Goal: Find specific fact: Find specific fact

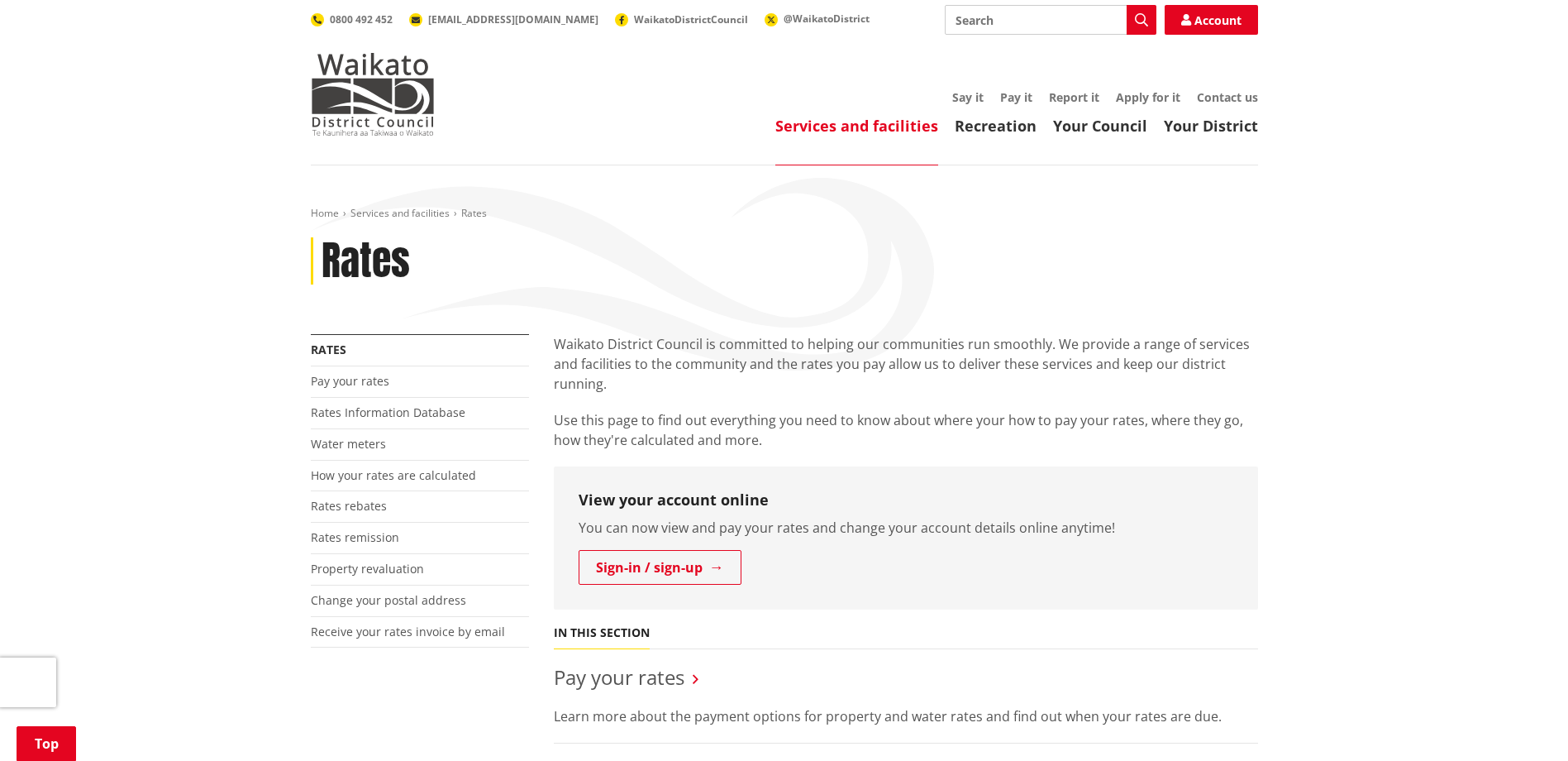
scroll to position [496, 0]
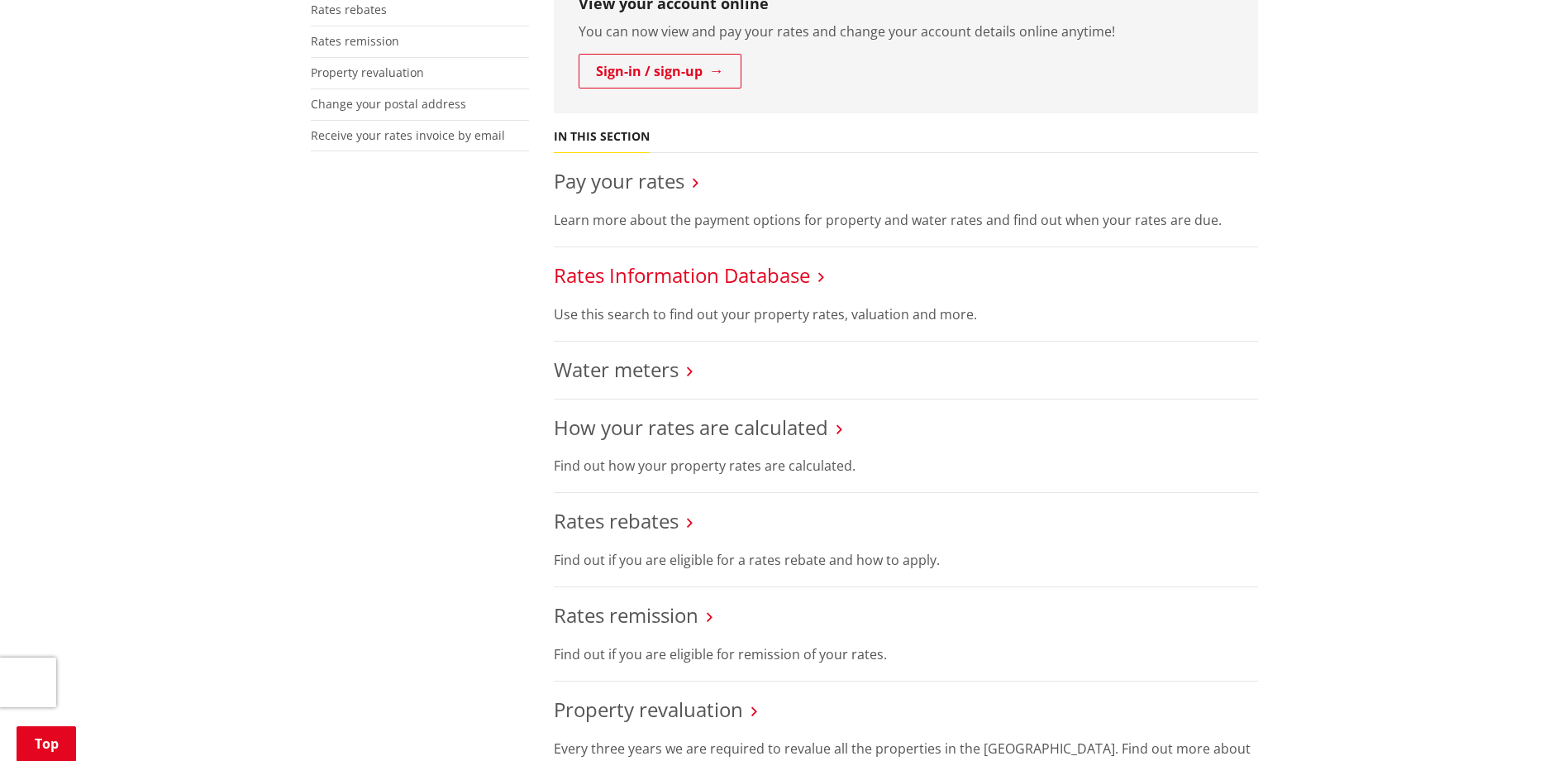
click at [699, 281] on link "Rates Information Database" at bounding box center [682, 274] width 257 height 27
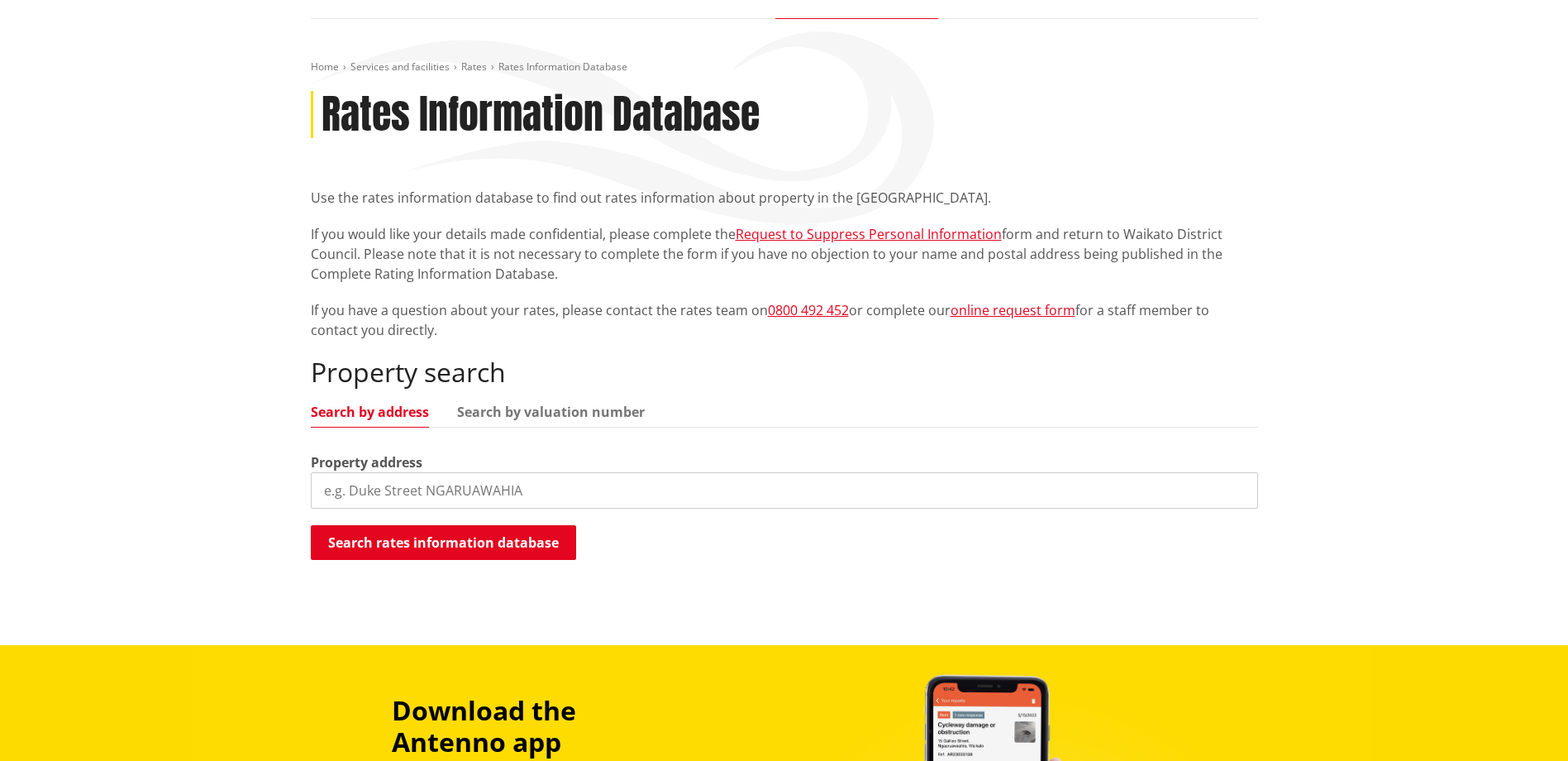
scroll to position [414, 0]
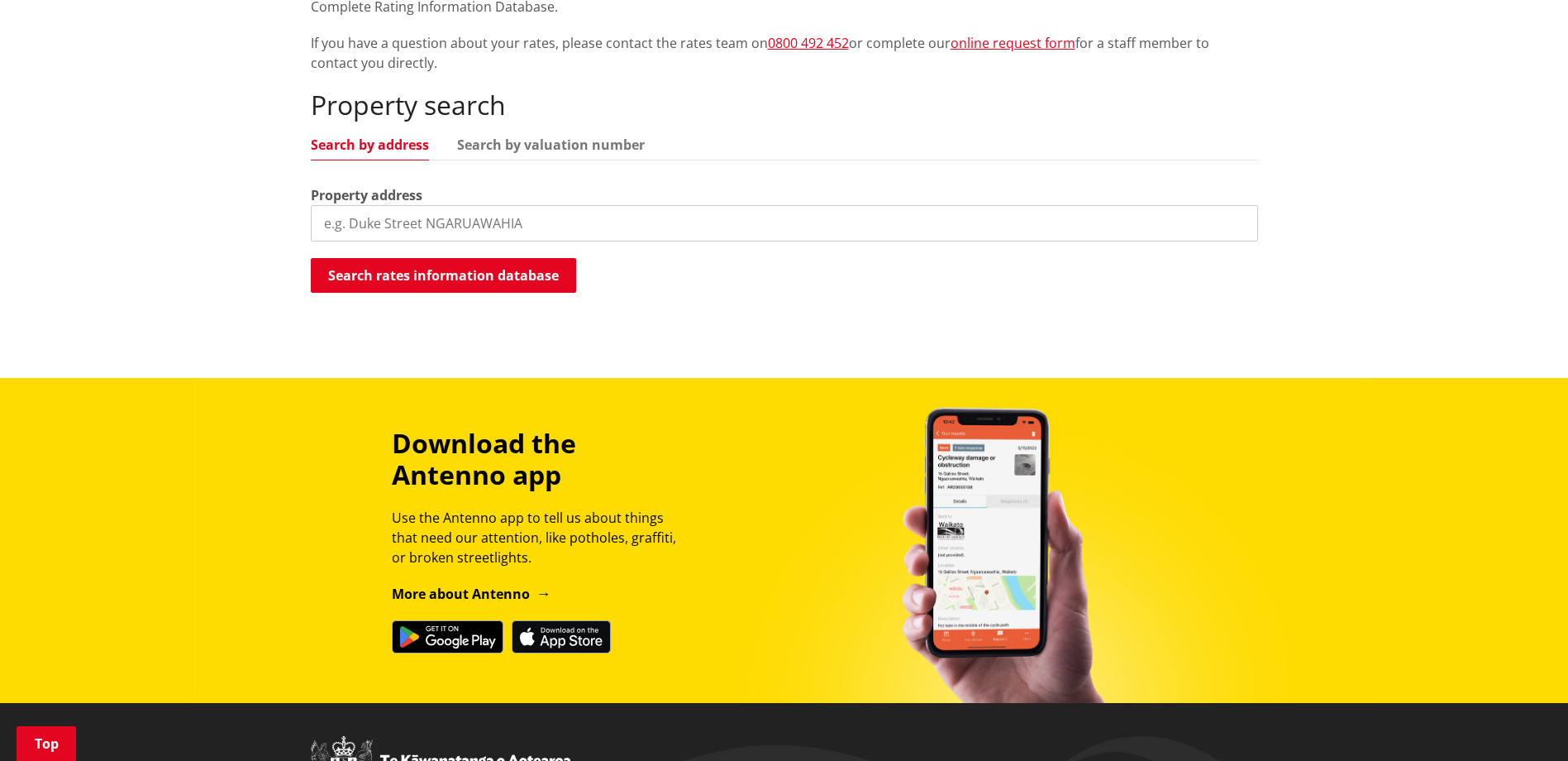
click at [374, 224] on input "search" at bounding box center [784, 223] width 948 height 37
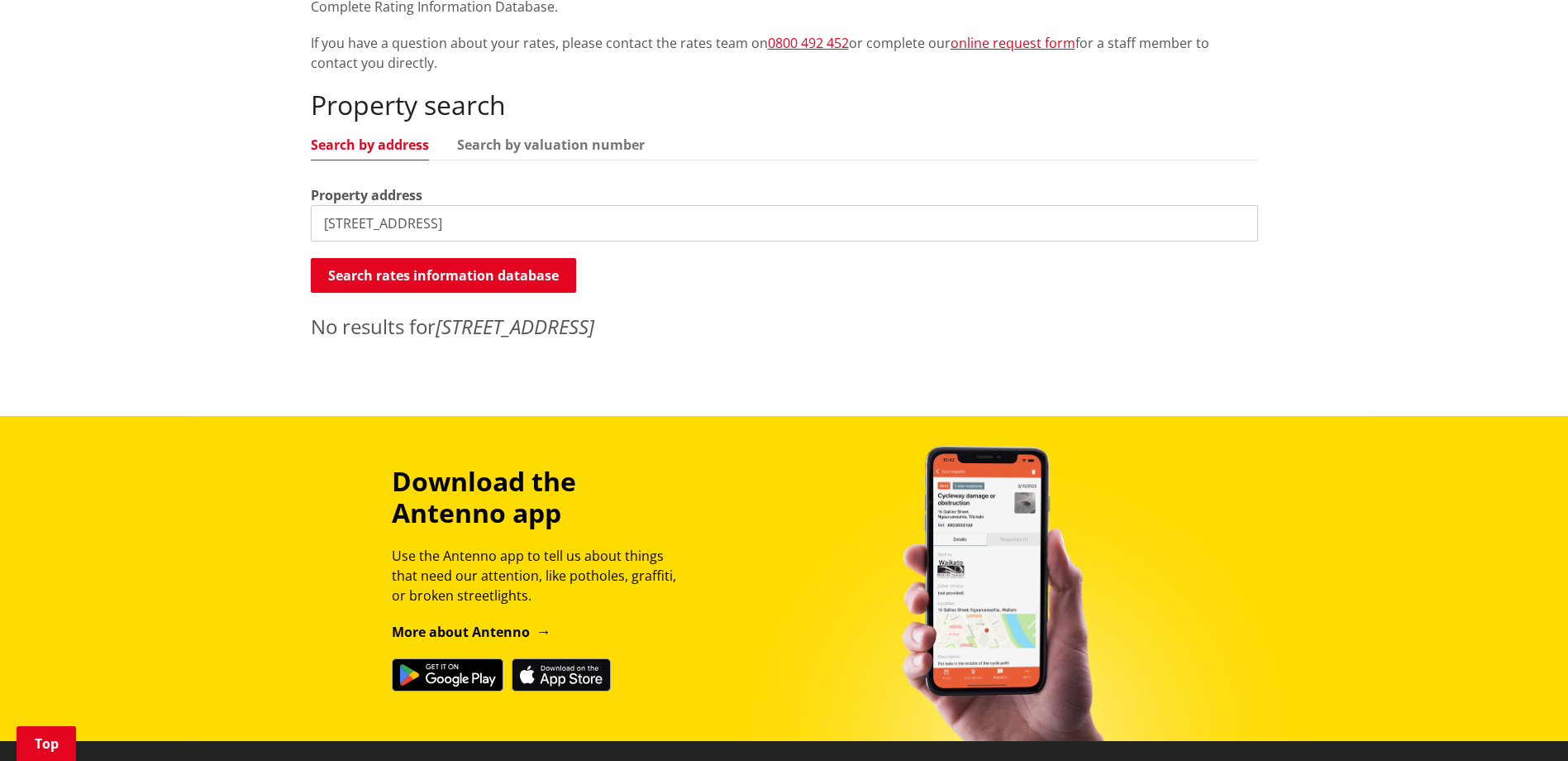
click at [400, 223] on input "[STREET_ADDRESS]" at bounding box center [784, 223] width 948 height 37
type input "[STREET_ADDRESS][PERSON_NAME]"
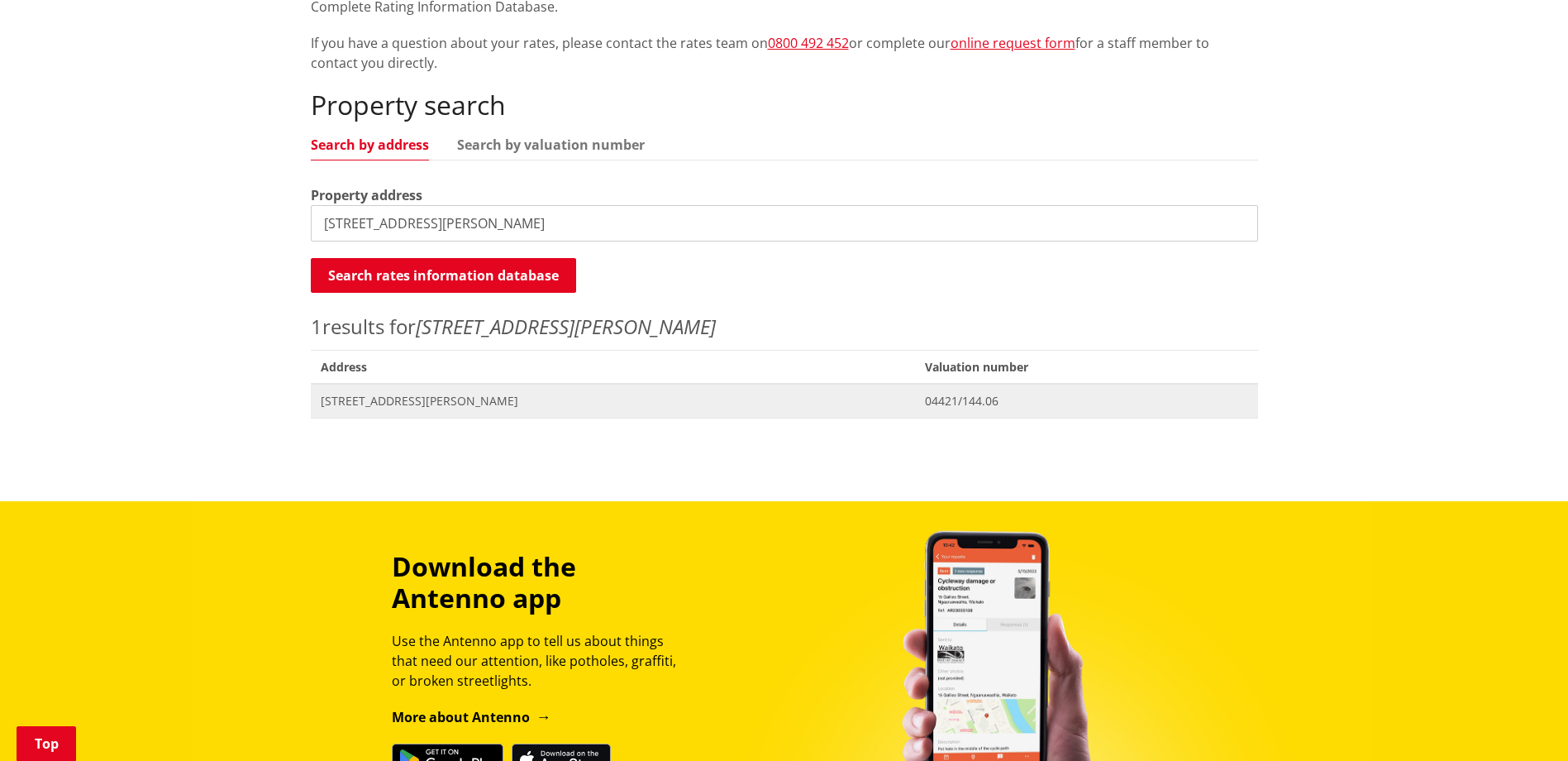
click at [414, 402] on span "[STREET_ADDRESS][PERSON_NAME]" at bounding box center [613, 401] width 585 height 17
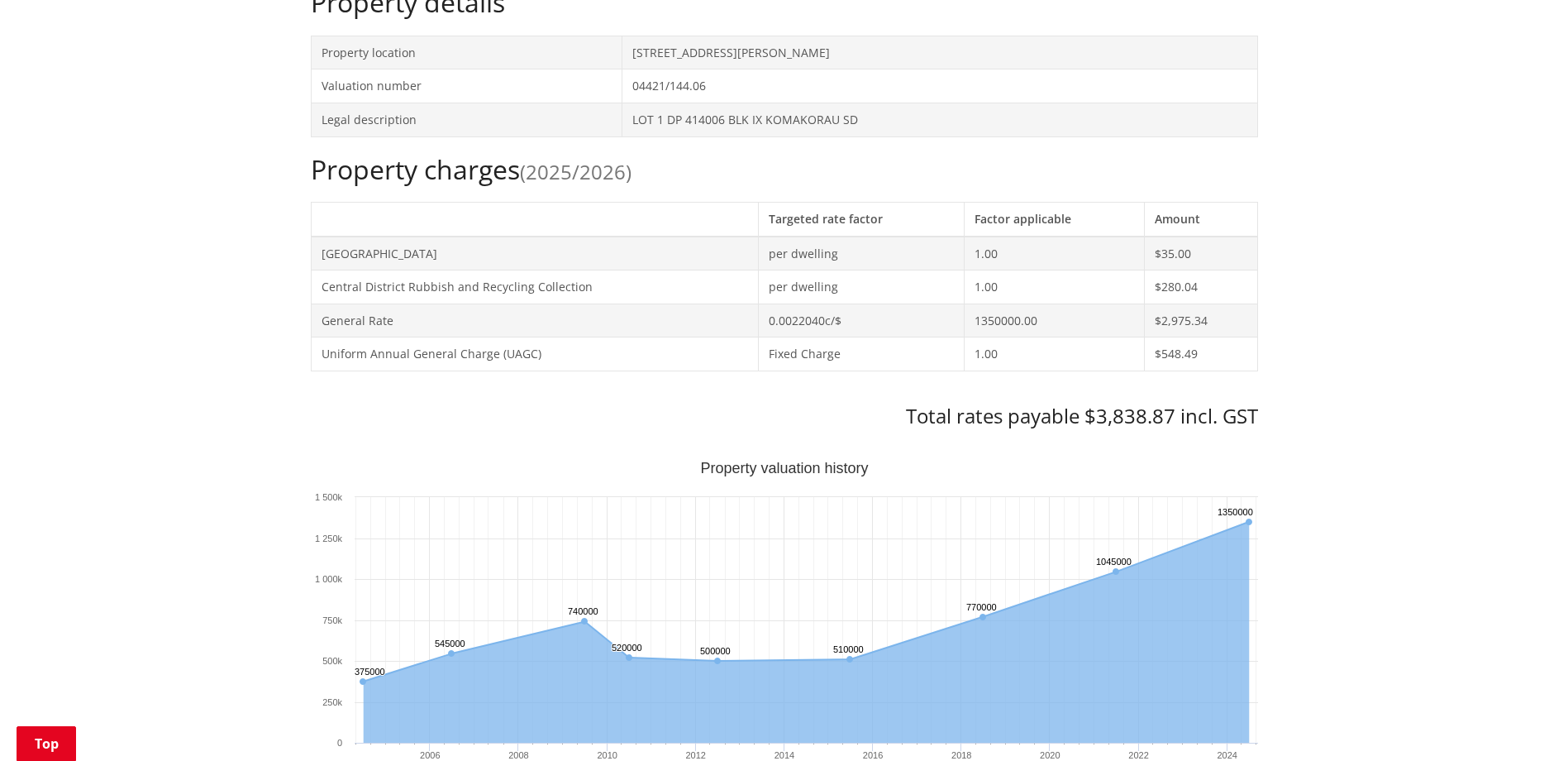
scroll to position [579, 0]
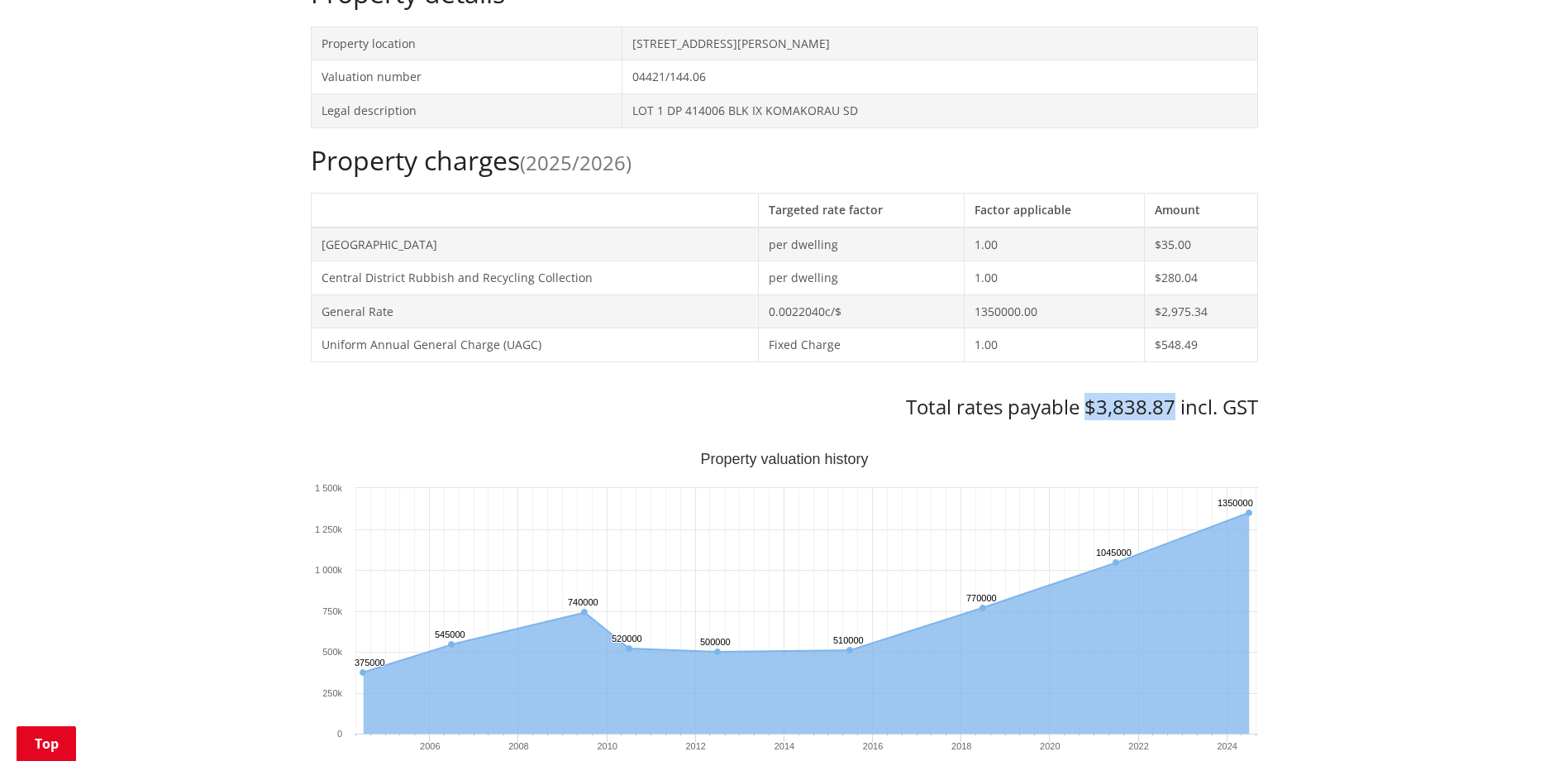
drag, startPoint x: 1084, startPoint y: 408, endPoint x: 1173, endPoint y: 408, distance: 89.0
click at [1173, 408] on h3 "Total rates payable $3,838.87 incl. GST" at bounding box center [784, 407] width 948 height 24
drag, startPoint x: 1173, startPoint y: 408, endPoint x: 1141, endPoint y: 408, distance: 32.0
copy h3 "$3,838.87"
